Goal: Task Accomplishment & Management: Manage account settings

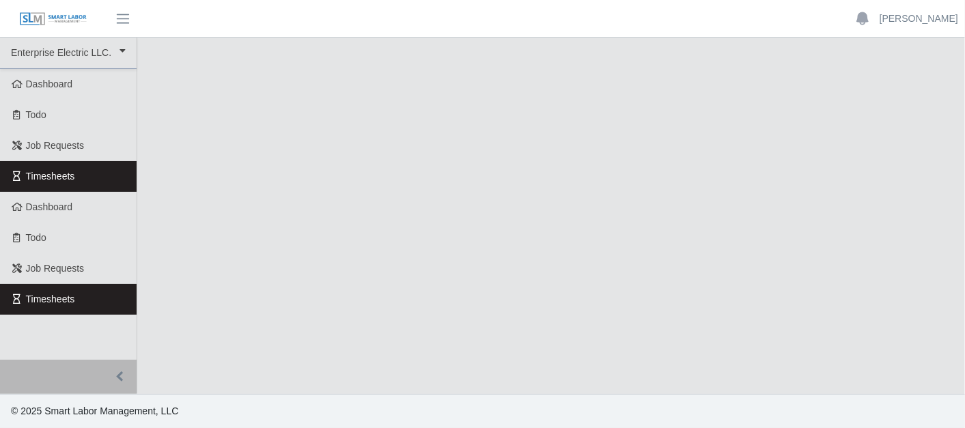
select select "***"
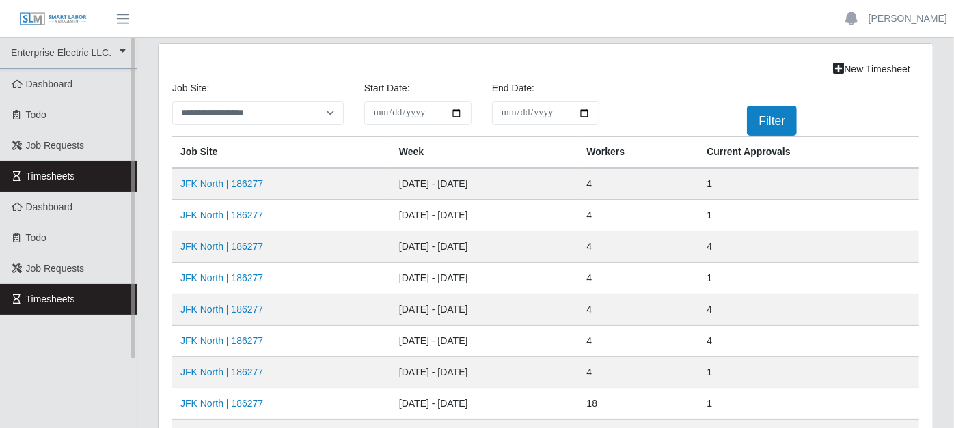
click at [109, 176] on link "Timesheets" at bounding box center [68, 176] width 137 height 31
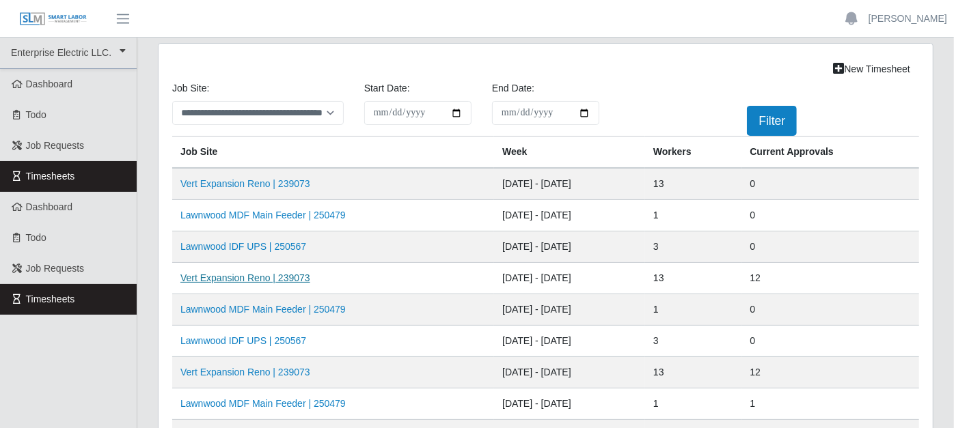
click at [240, 273] on link "Vert Expansion Reno | 239073" at bounding box center [245, 278] width 130 height 11
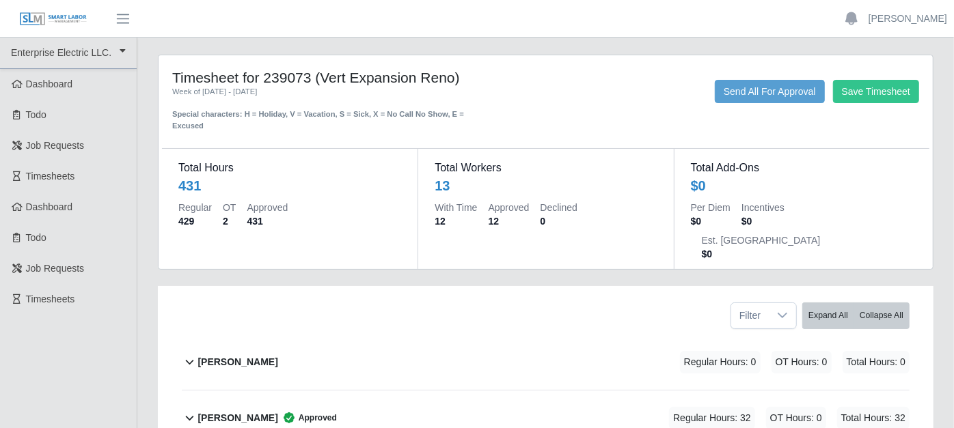
click at [240, 286] on div "Filter Expand All Collapse All" at bounding box center [546, 310] width 748 height 49
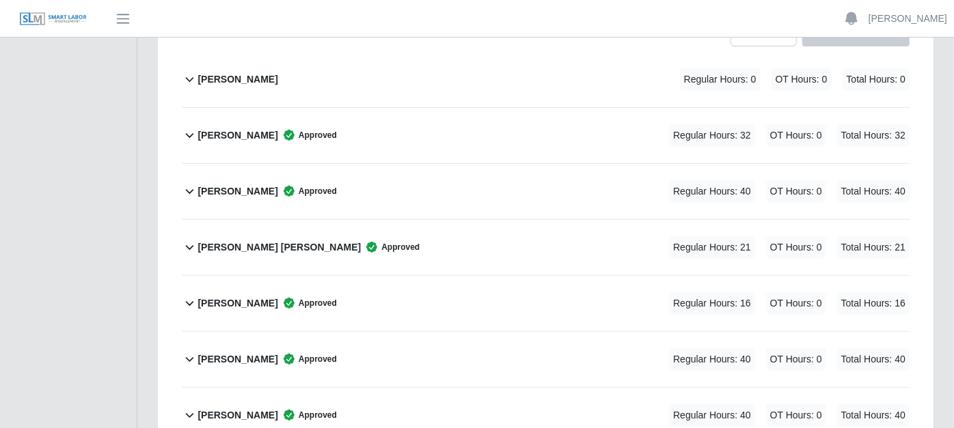
scroll to position [303, 0]
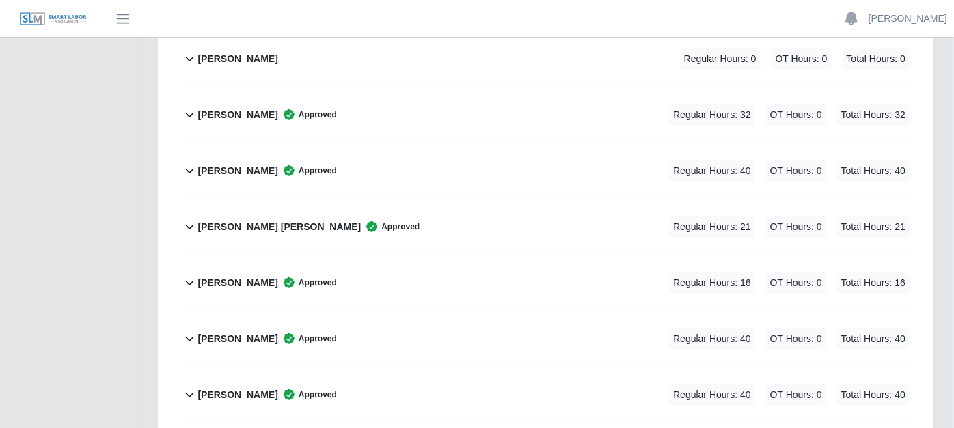
click at [240, 273] on div "James Cardoza Approved Regular Hours: 16 OT Hours: 0 Total Hours: 16" at bounding box center [553, 283] width 712 height 55
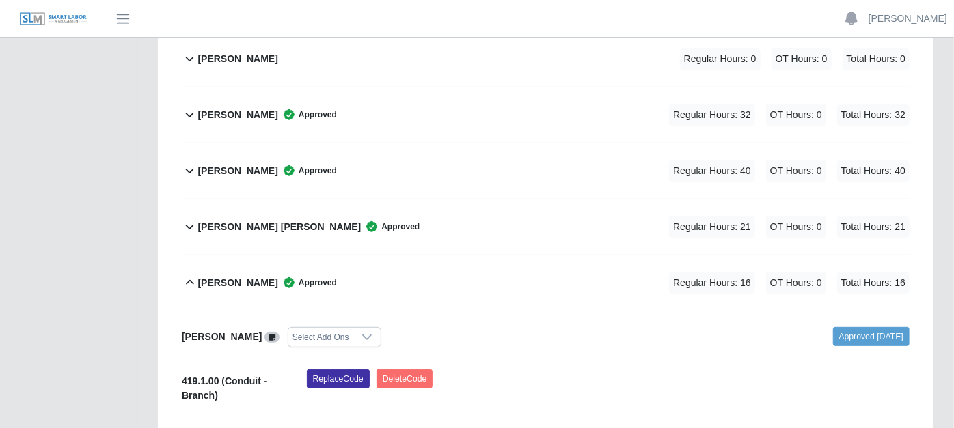
click at [188, 275] on icon at bounding box center [190, 283] width 16 height 16
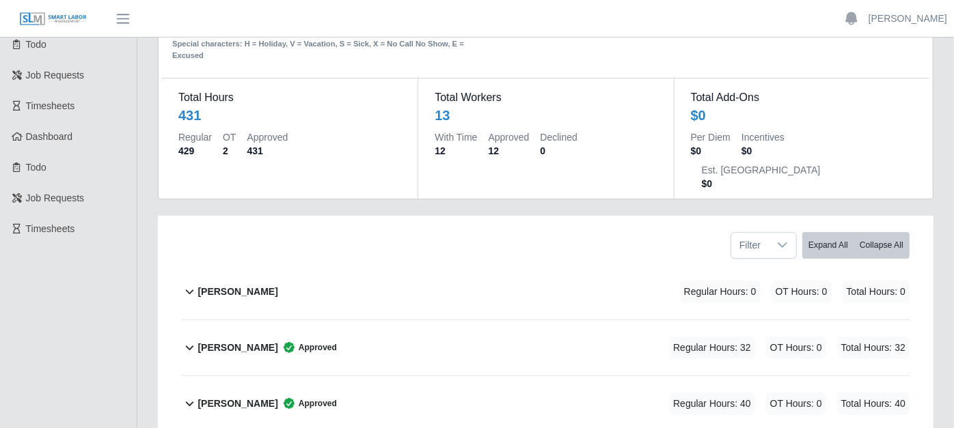
scroll to position [0, 0]
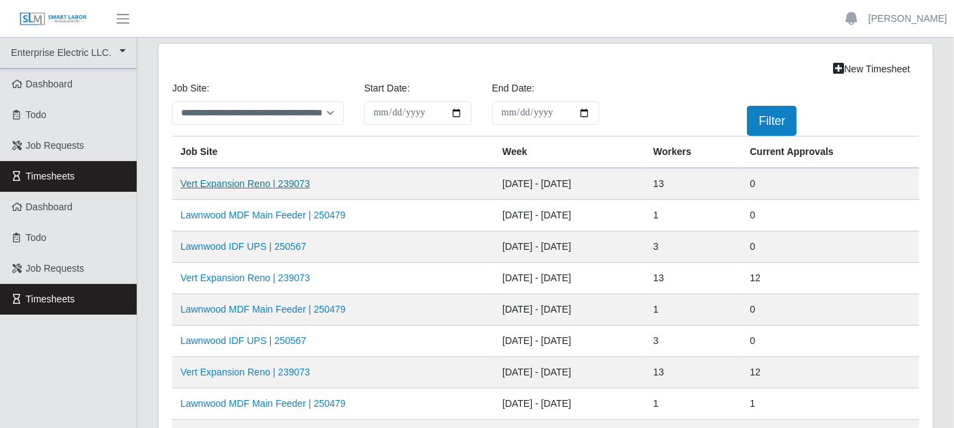
click at [275, 181] on link "Vert Expansion Reno | 239073" at bounding box center [245, 183] width 130 height 11
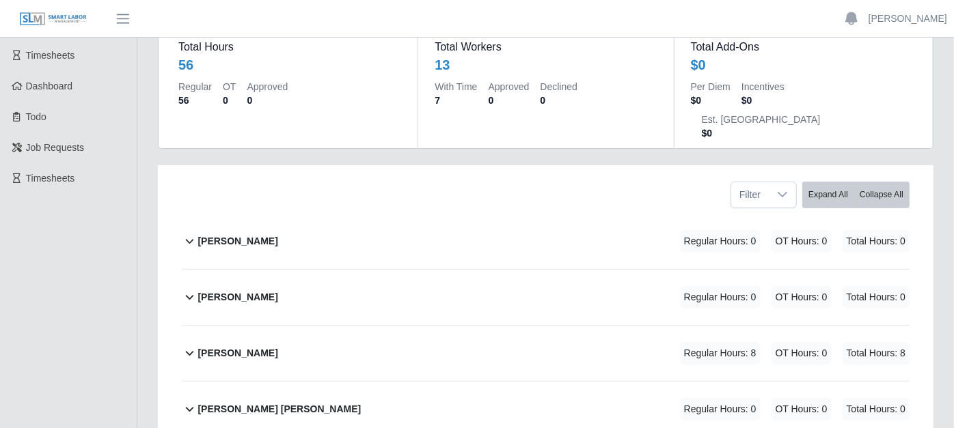
scroll to position [152, 0]
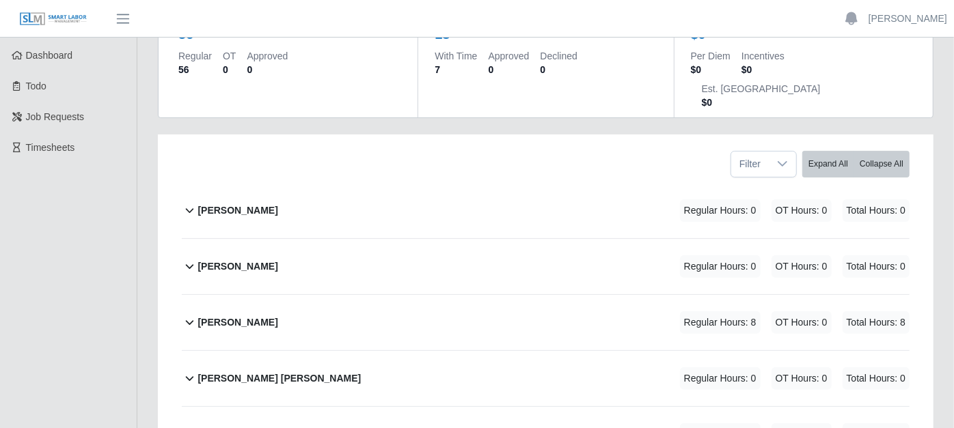
click at [185, 370] on icon at bounding box center [190, 378] width 16 height 16
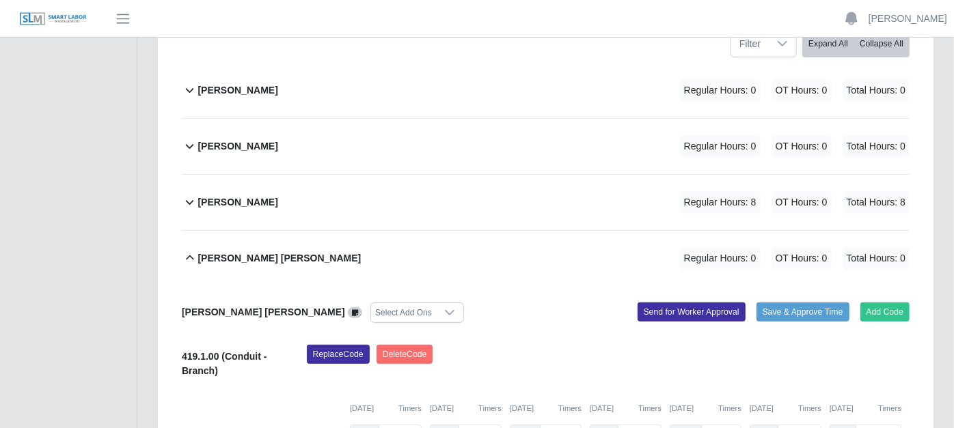
scroll to position [303, 0]
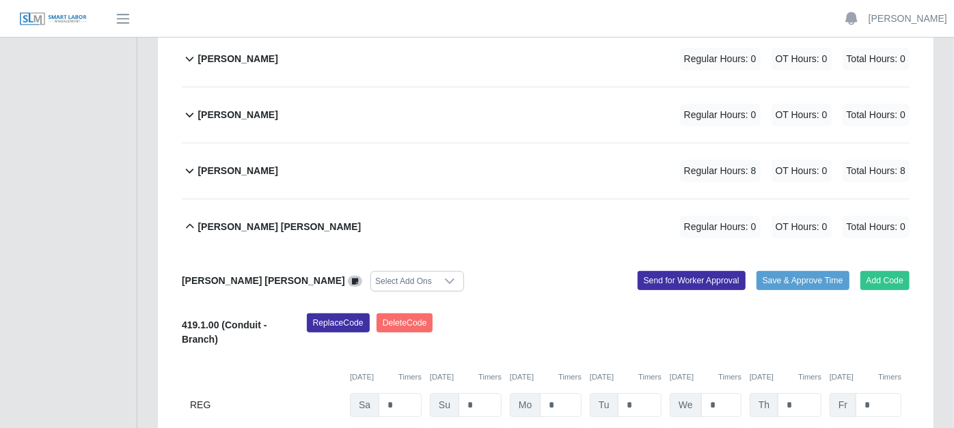
click at [352, 278] on icon at bounding box center [355, 282] width 6 height 8
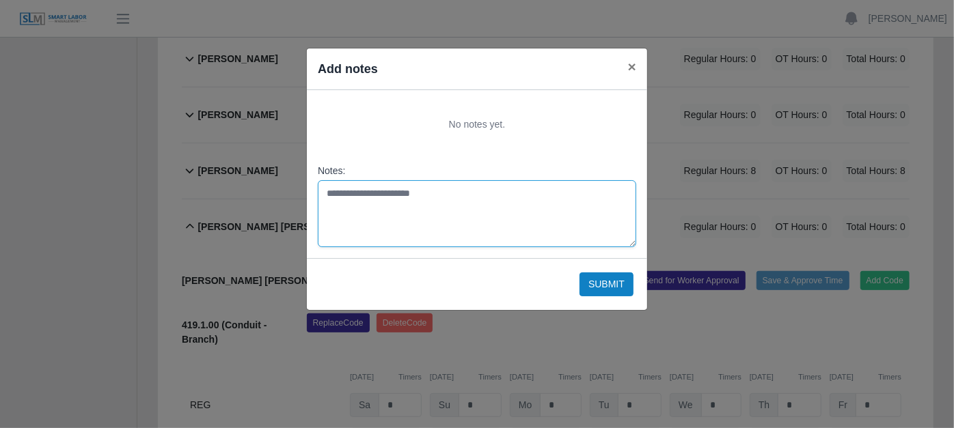
click at [341, 192] on textarea "Notes:" at bounding box center [477, 213] width 318 height 67
type textarea "**********"
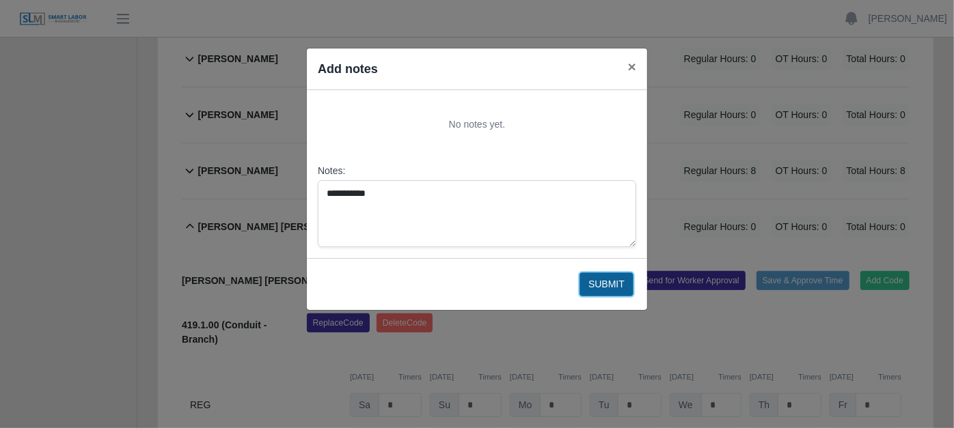
click at [606, 278] on button "Submit" at bounding box center [606, 285] width 54 height 24
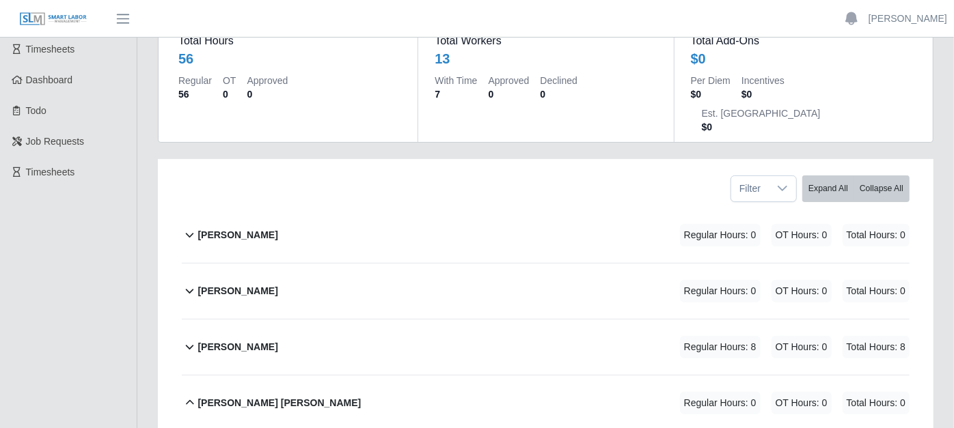
scroll to position [76, 0]
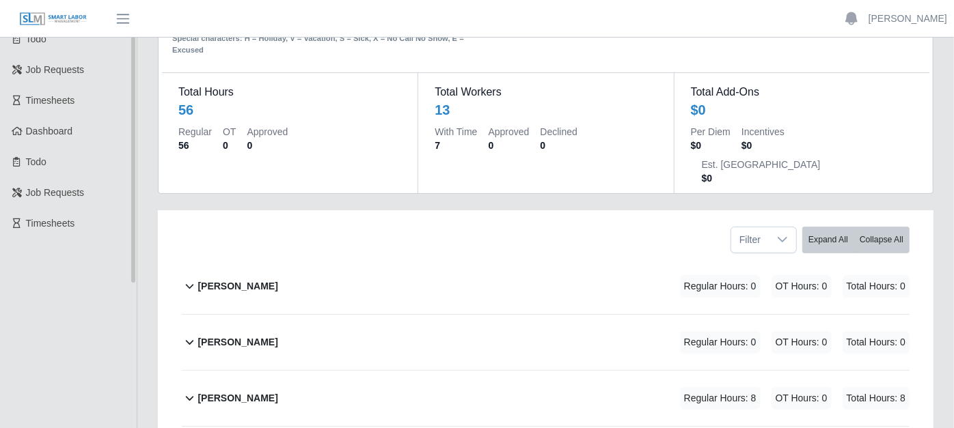
click at [191, 334] on icon at bounding box center [190, 342] width 16 height 16
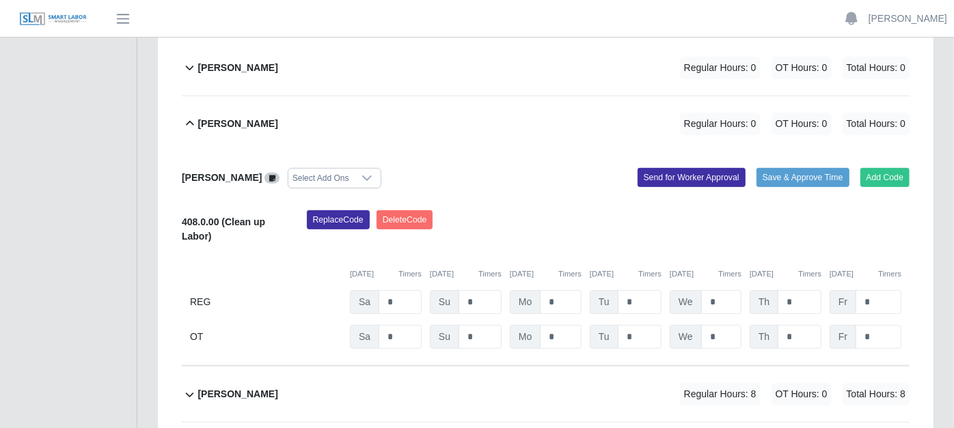
scroll to position [303, 0]
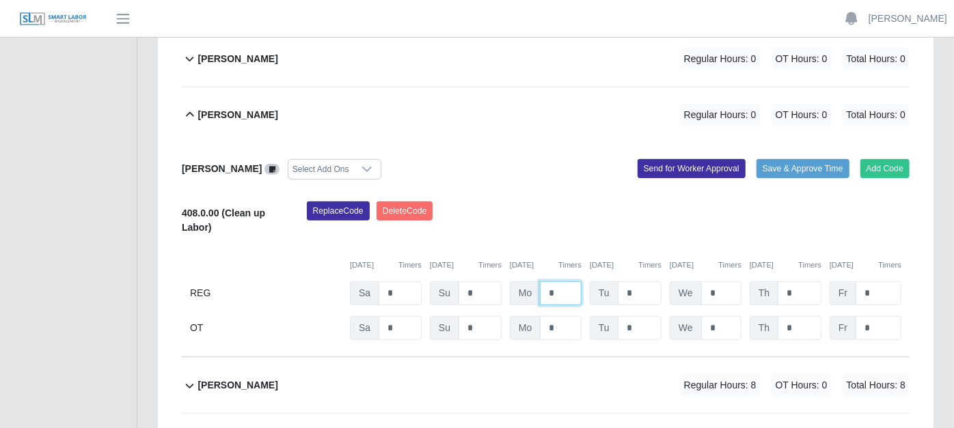
click at [561, 282] on input "*" at bounding box center [561, 294] width 42 height 24
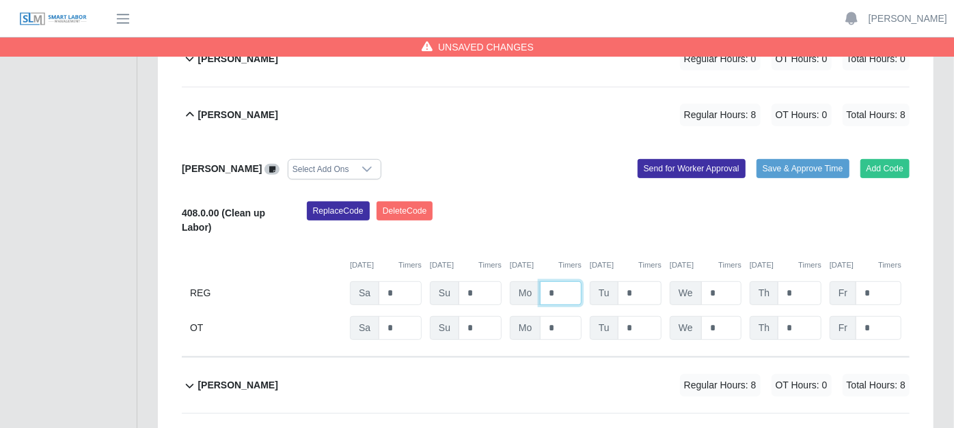
type input "*"
click at [653, 282] on input "*" at bounding box center [640, 294] width 44 height 24
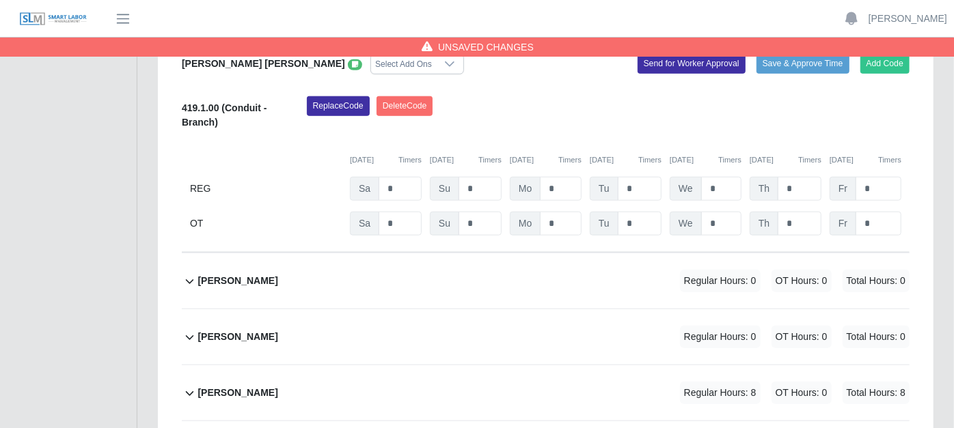
scroll to position [759, 0]
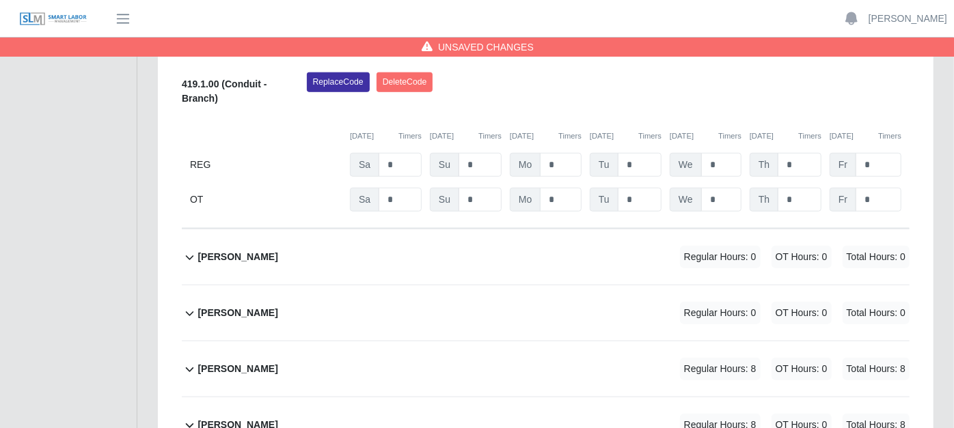
click at [186, 249] on icon at bounding box center [190, 257] width 16 height 16
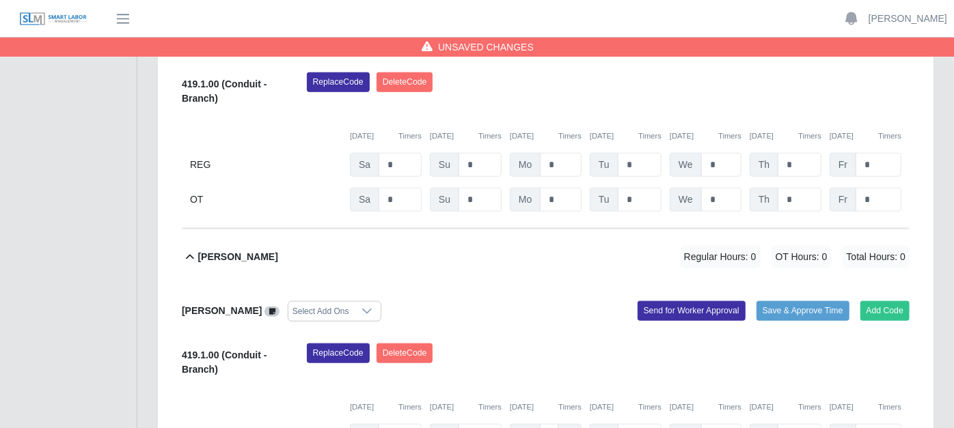
click at [186, 249] on icon at bounding box center [190, 257] width 16 height 16
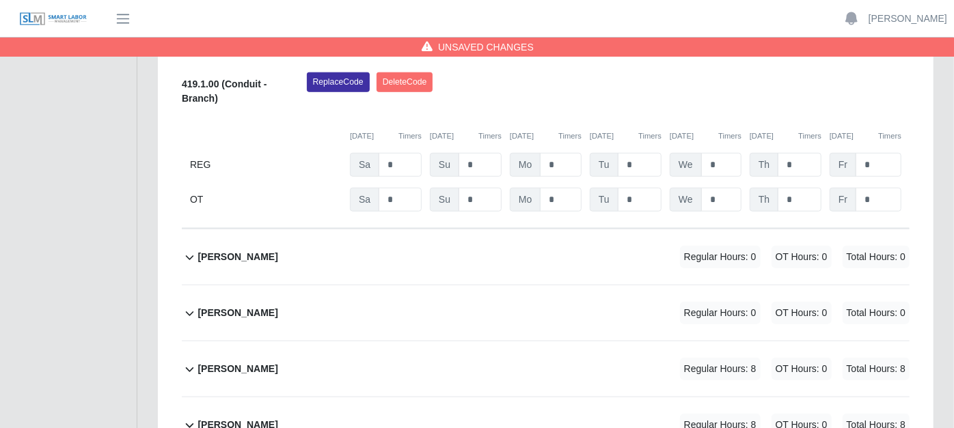
click at [193, 312] on icon at bounding box center [190, 314] width 8 height 5
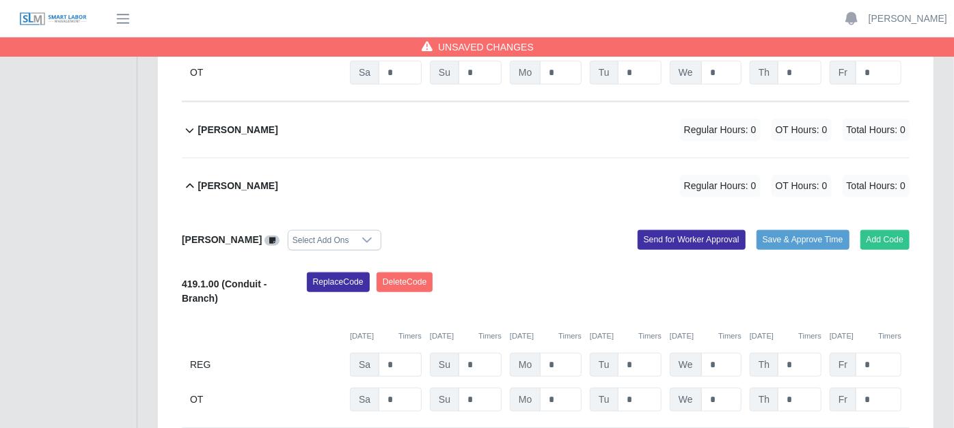
scroll to position [911, 0]
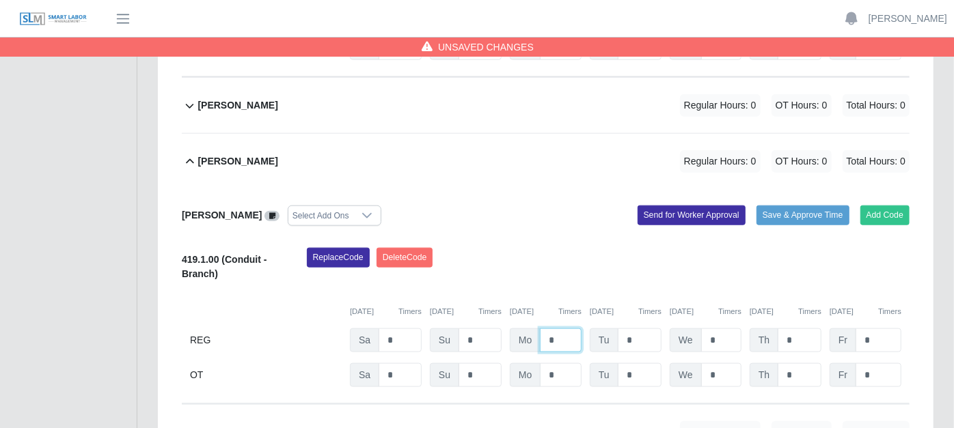
click at [565, 329] on input "*" at bounding box center [561, 341] width 42 height 24
type input "*"
click at [188, 154] on icon at bounding box center [190, 162] width 16 height 16
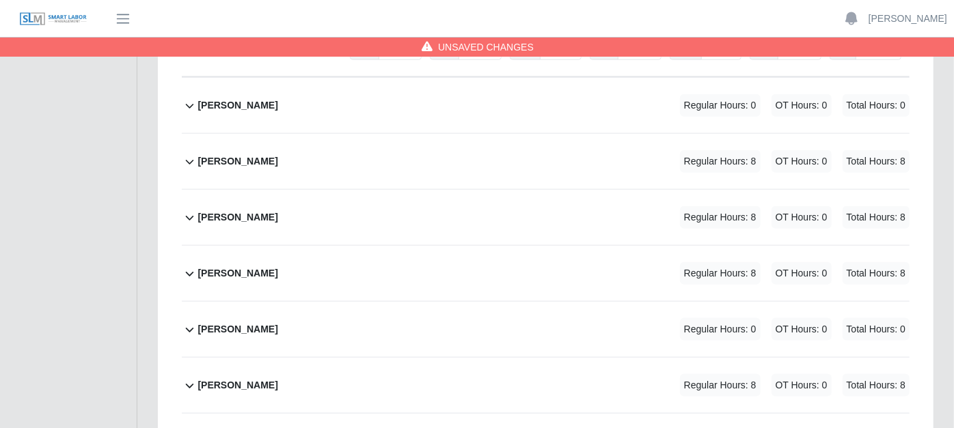
click at [187, 322] on icon at bounding box center [190, 330] width 16 height 16
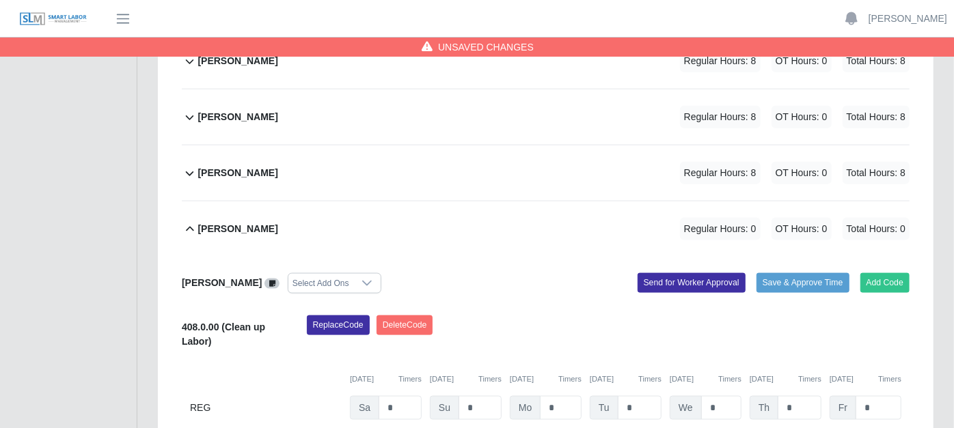
scroll to position [1214, 0]
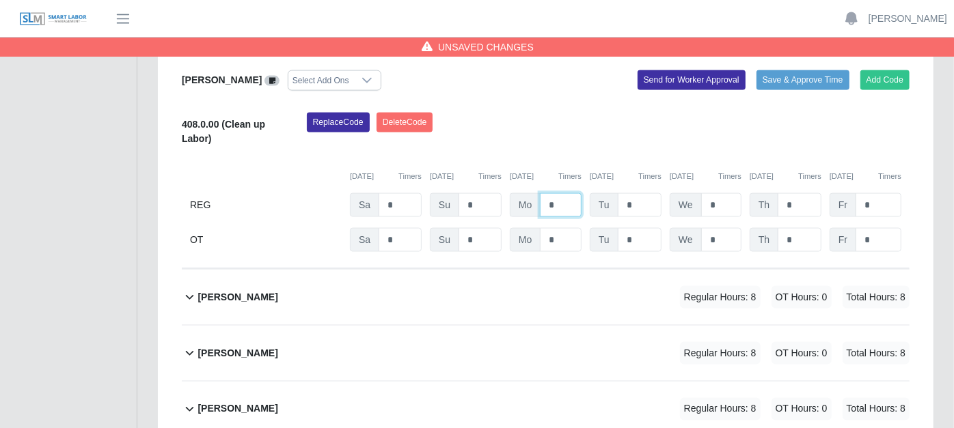
click at [558, 193] on input "*" at bounding box center [561, 205] width 42 height 24
type input "*"
click at [634, 193] on input "*" at bounding box center [640, 205] width 44 height 24
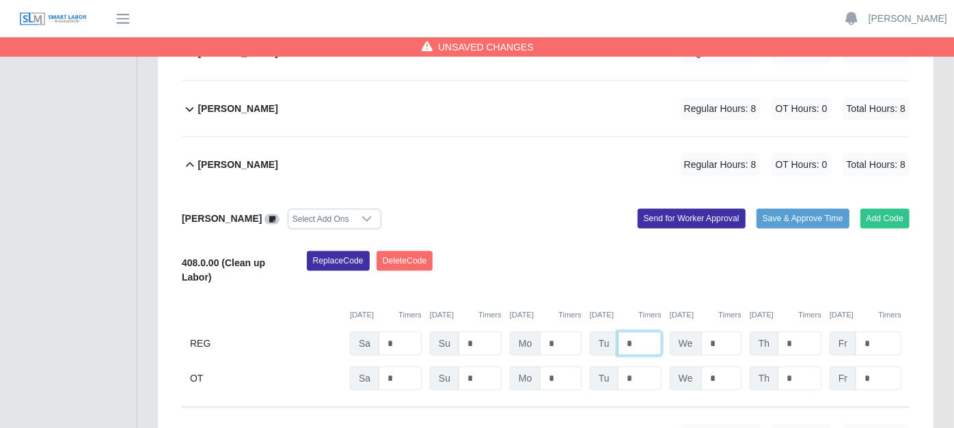
scroll to position [1062, 0]
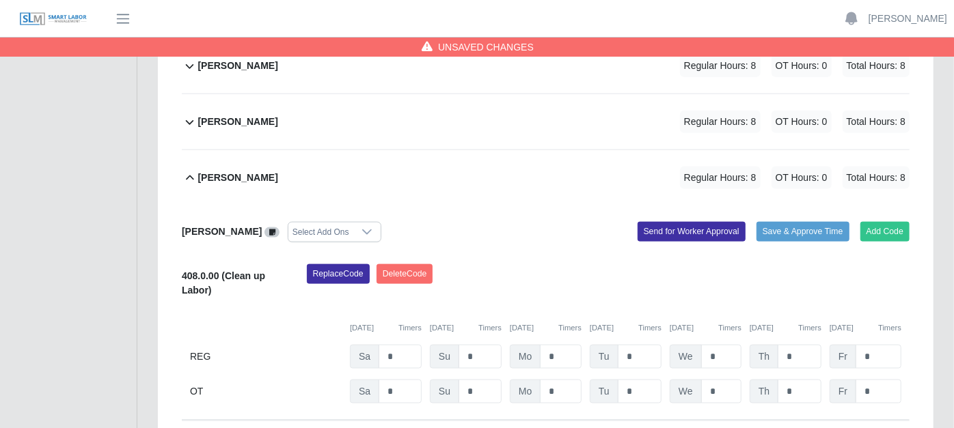
click at [186, 175] on icon at bounding box center [190, 177] width 8 height 5
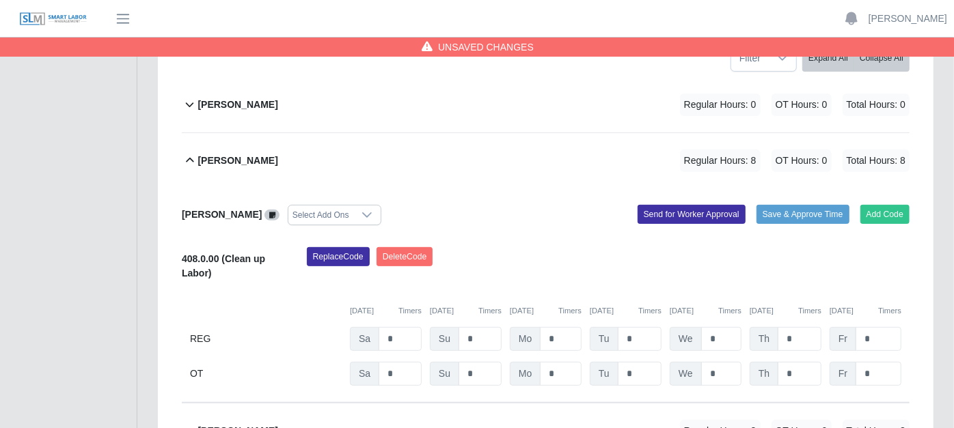
scroll to position [228, 0]
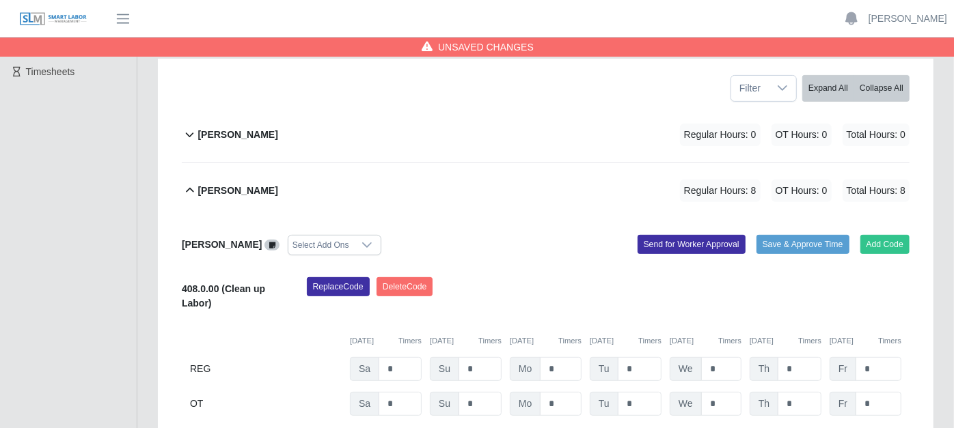
click at [193, 182] on icon at bounding box center [190, 190] width 16 height 16
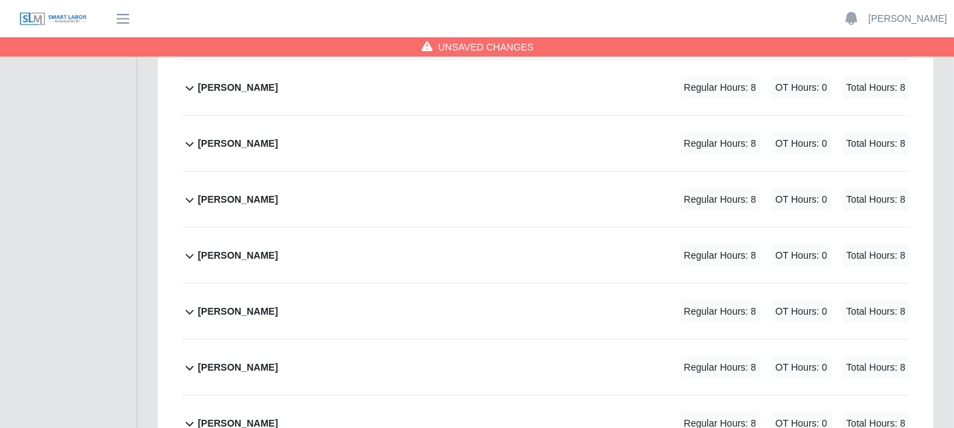
scroll to position [914, 0]
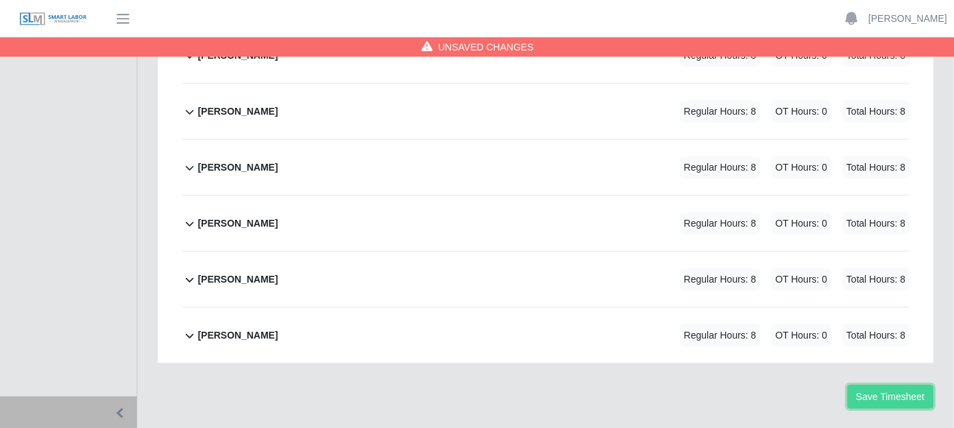
click at [875, 385] on button "Save Timesheet" at bounding box center [890, 397] width 86 height 24
